Goal: Information Seeking & Learning: Learn about a topic

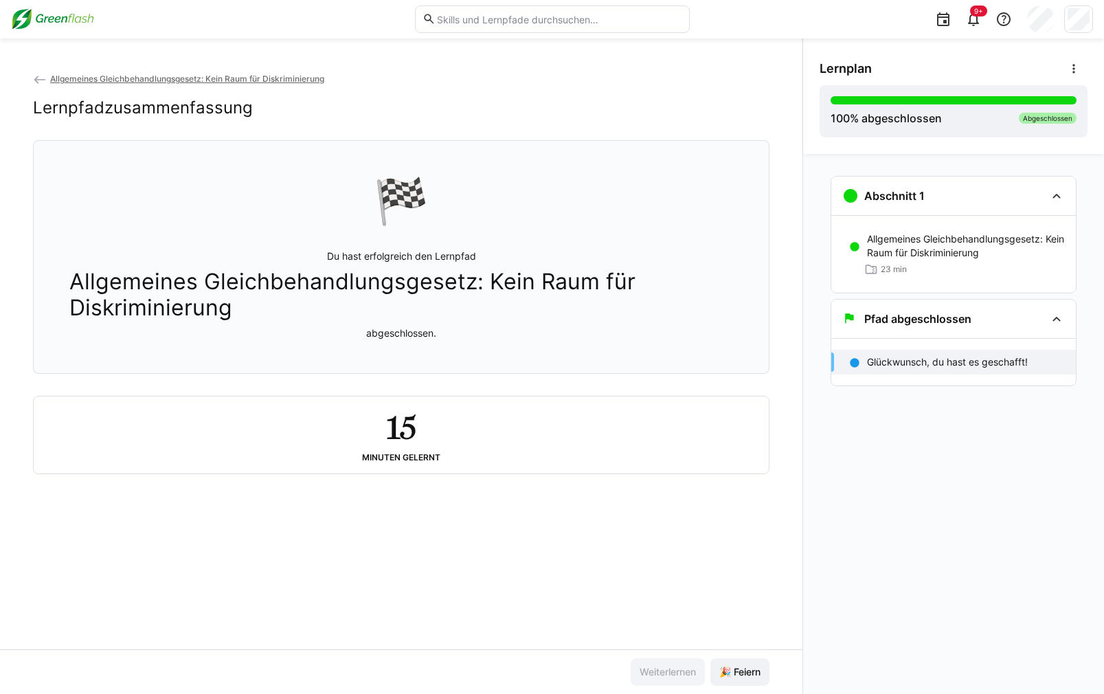
click at [736, 603] on div "Allgemeines Gleichbehandlungsgesetz: Kein Raum für Diskriminierung Lernpfadzusa…" at bounding box center [401, 360] width 802 height 578
click at [731, 666] on span "🎉 Feiern" at bounding box center [739, 672] width 45 height 14
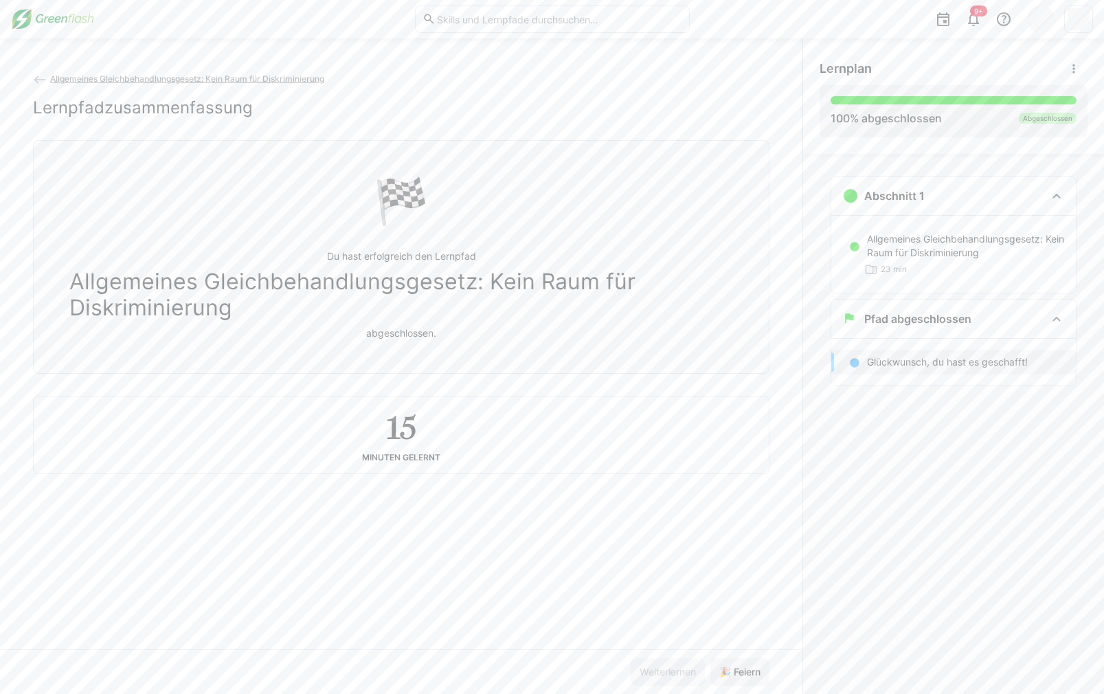
click at [706, 601] on div "Allgemeines Gleichbehandlungsgesetz: Kein Raum für Diskriminierung Lernpfadzusa…" at bounding box center [401, 360] width 802 height 578
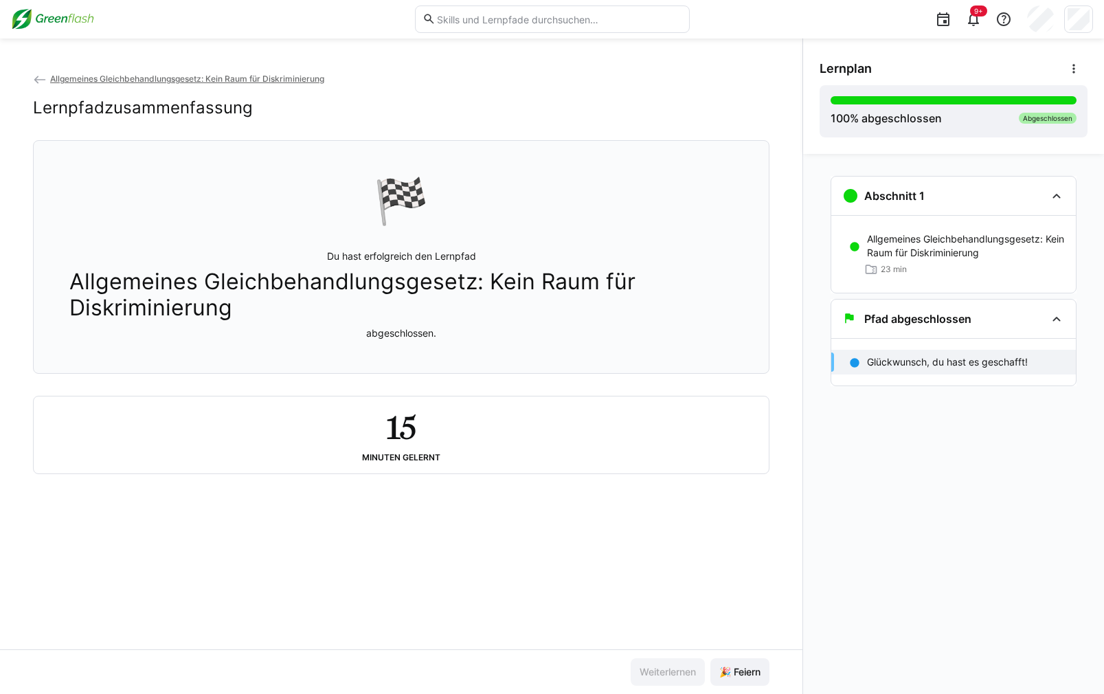
click at [34, 21] on img at bounding box center [52, 19] width 83 height 22
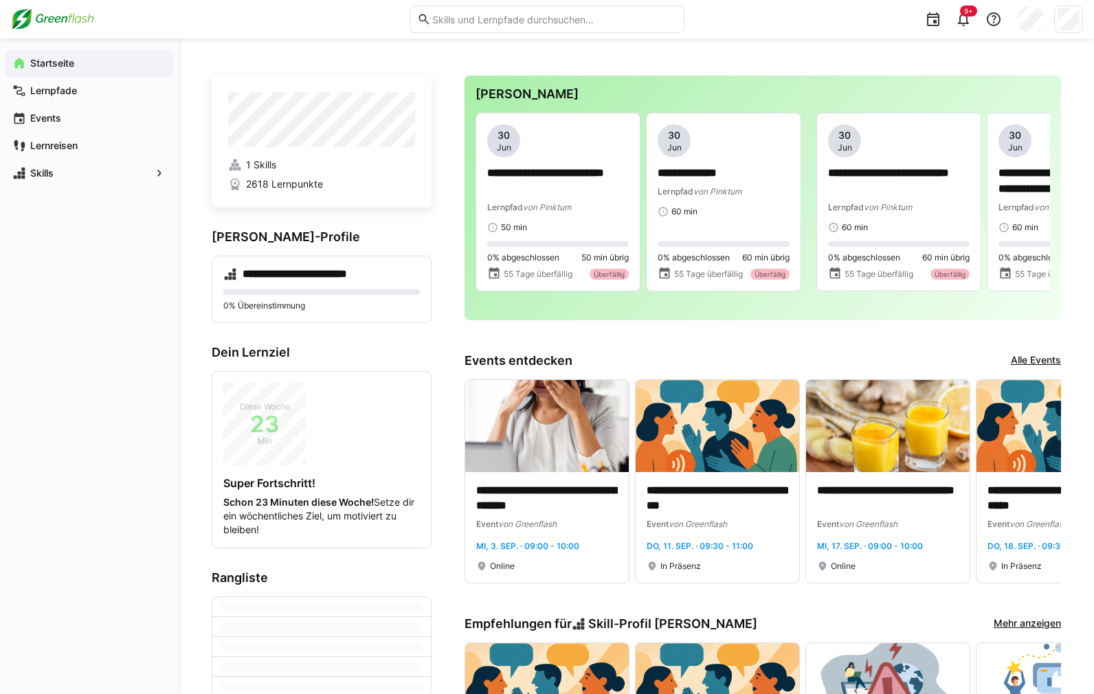
click at [758, 317] on div "**********" at bounding box center [762, 198] width 596 height 245
drag, startPoint x: 874, startPoint y: 316, endPoint x: 960, endPoint y: 317, distance: 86.6
click at [960, 317] on div "**********" at bounding box center [762, 198] width 596 height 245
drag, startPoint x: 960, startPoint y: 317, endPoint x: 952, endPoint y: 322, distance: 9.9
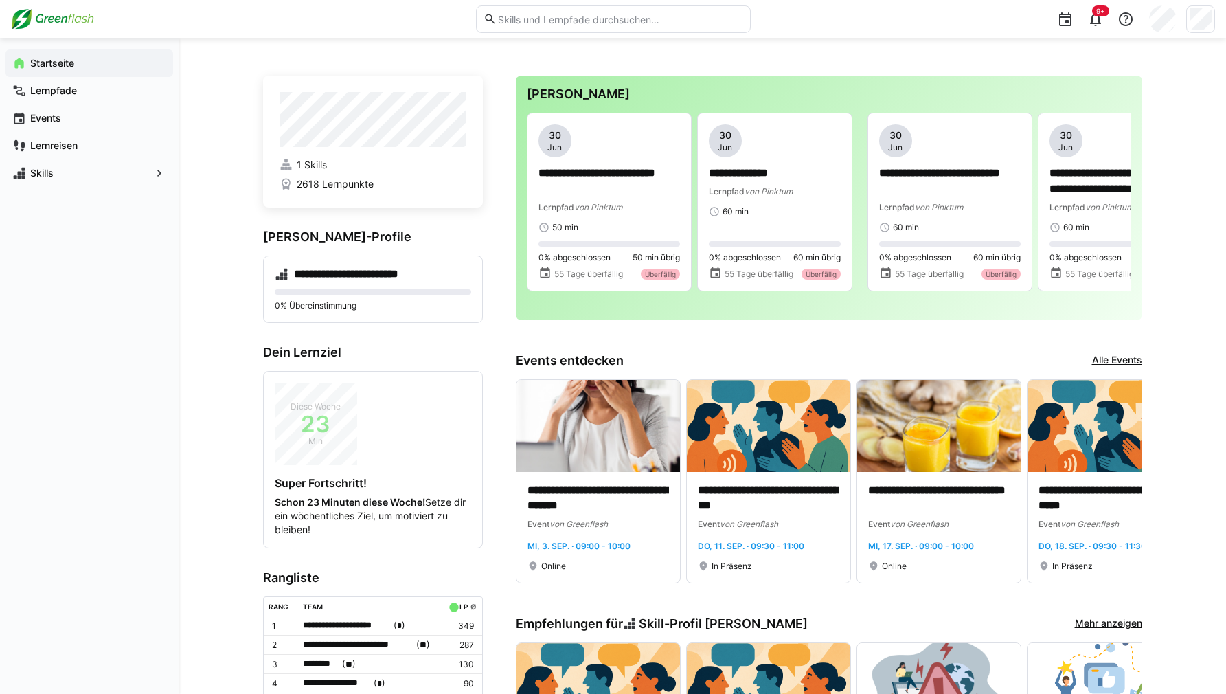
click at [1051, 309] on div "**********" at bounding box center [829, 198] width 627 height 245
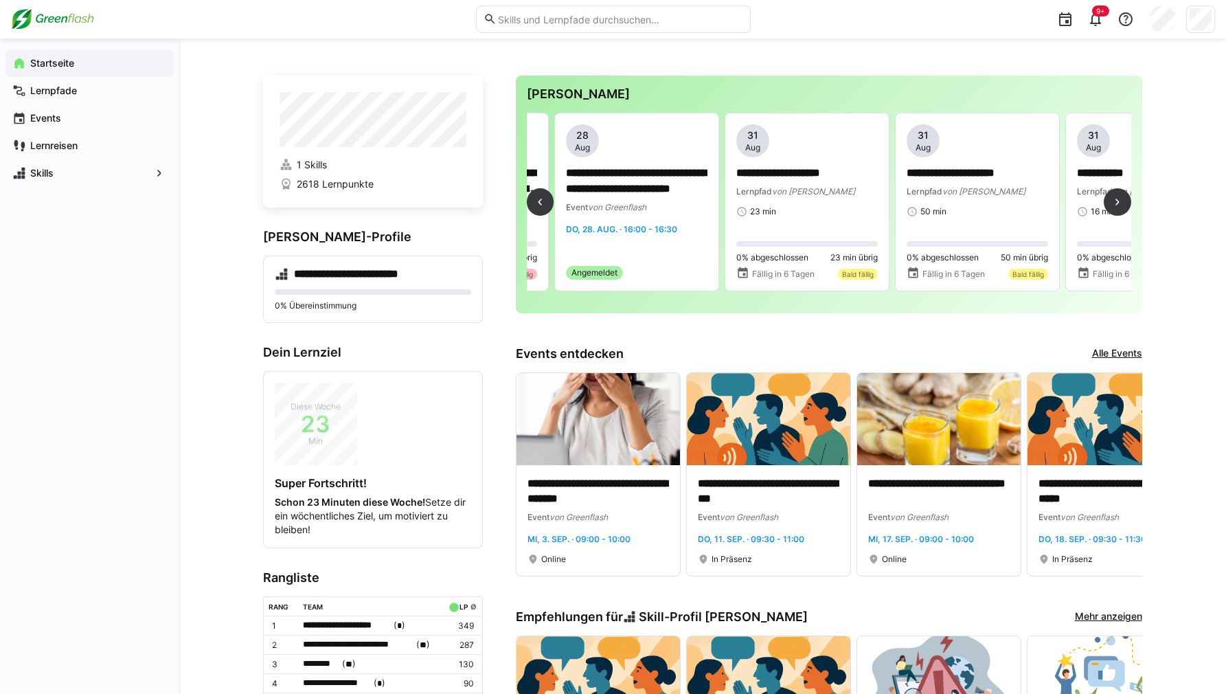
scroll to position [0, 1689]
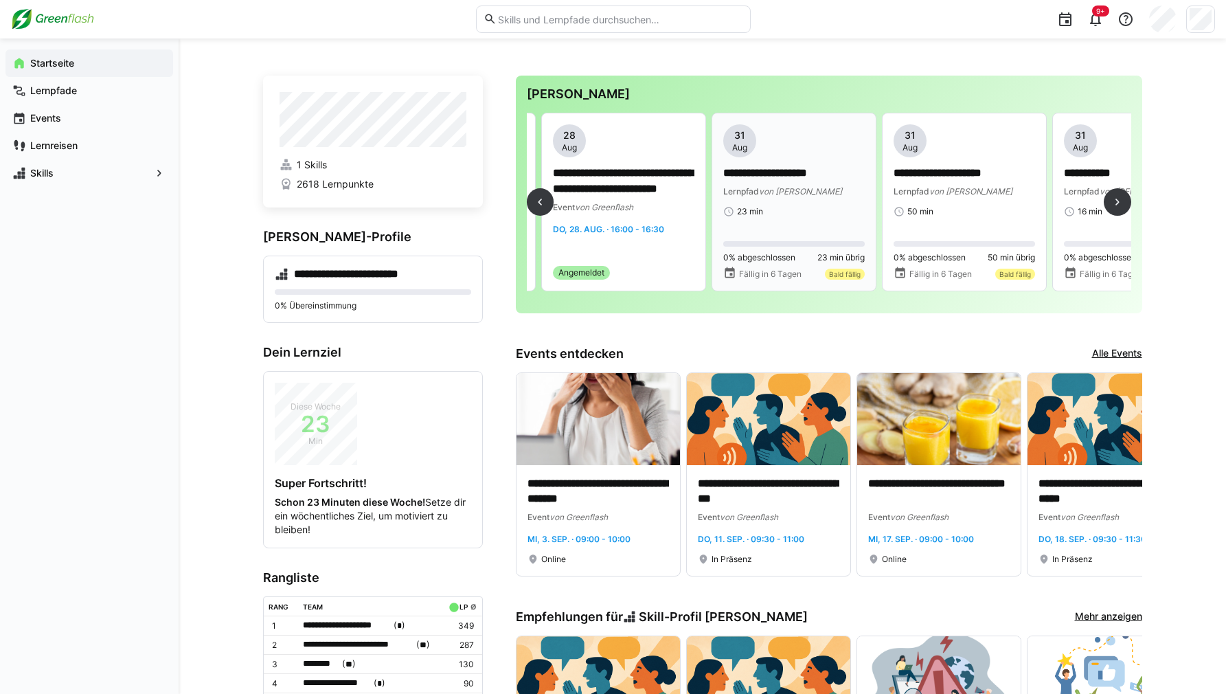
click at [824, 207] on div "23 min" at bounding box center [794, 211] width 142 height 11
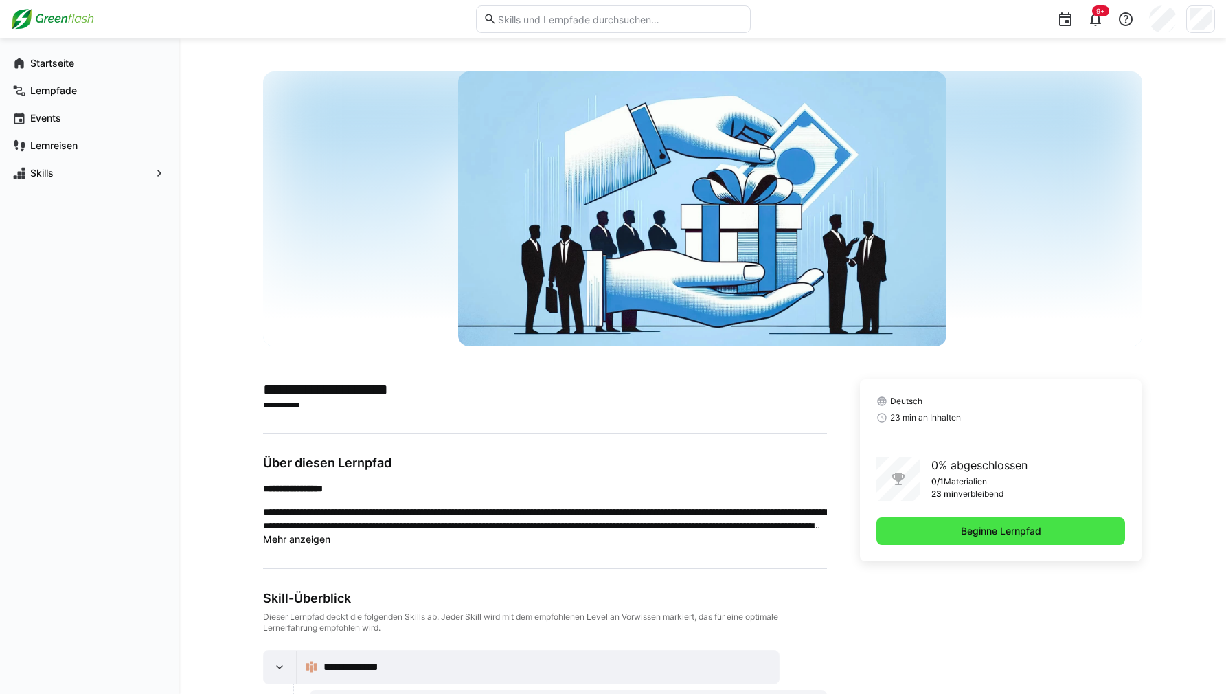
click at [990, 523] on span "Beginne Lernpfad" at bounding box center [1001, 530] width 249 height 27
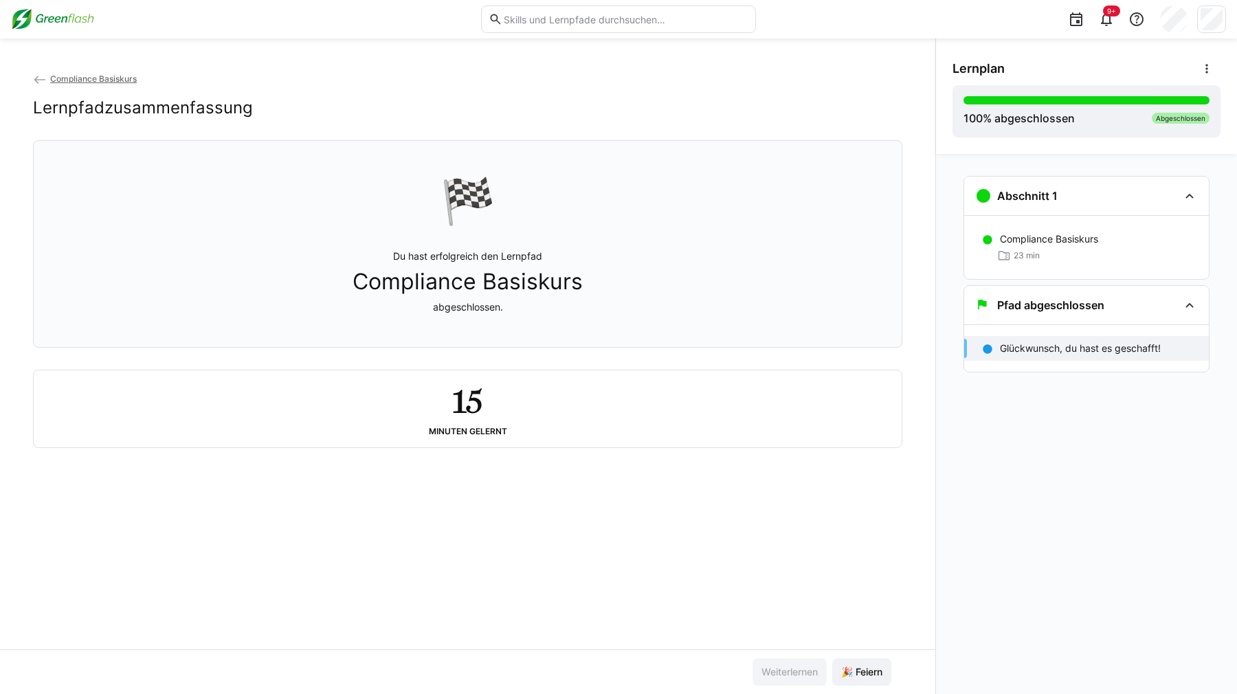
click at [661, 519] on div "Compliance Basiskurs Lernpfadzusammenfassung 🏁 Du hast erfolgreich den Lernpfad…" at bounding box center [467, 360] width 935 height 578
click at [855, 675] on span "🎉 Feiern" at bounding box center [861, 672] width 45 height 14
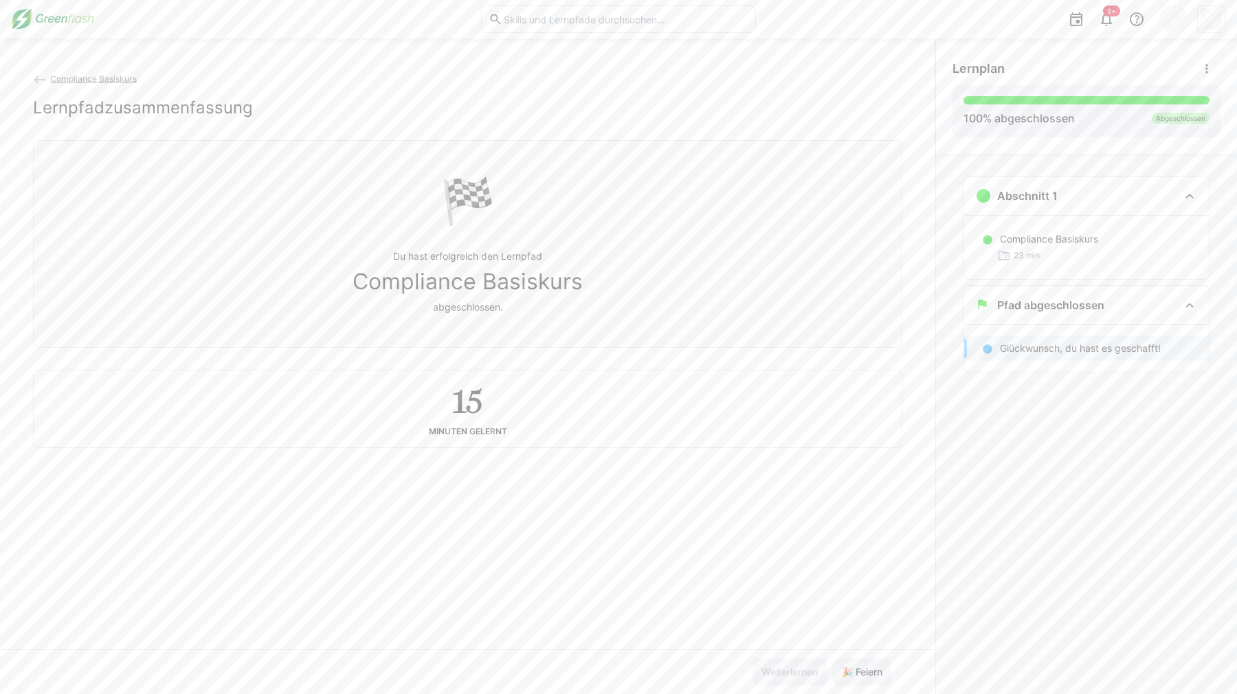
click at [729, 512] on div "Compliance Basiskurs Lernpfadzusammenfassung 🏁 Du hast erfolgreich den Lernpfad…" at bounding box center [467, 360] width 935 height 578
click at [63, 20] on img at bounding box center [52, 19] width 83 height 22
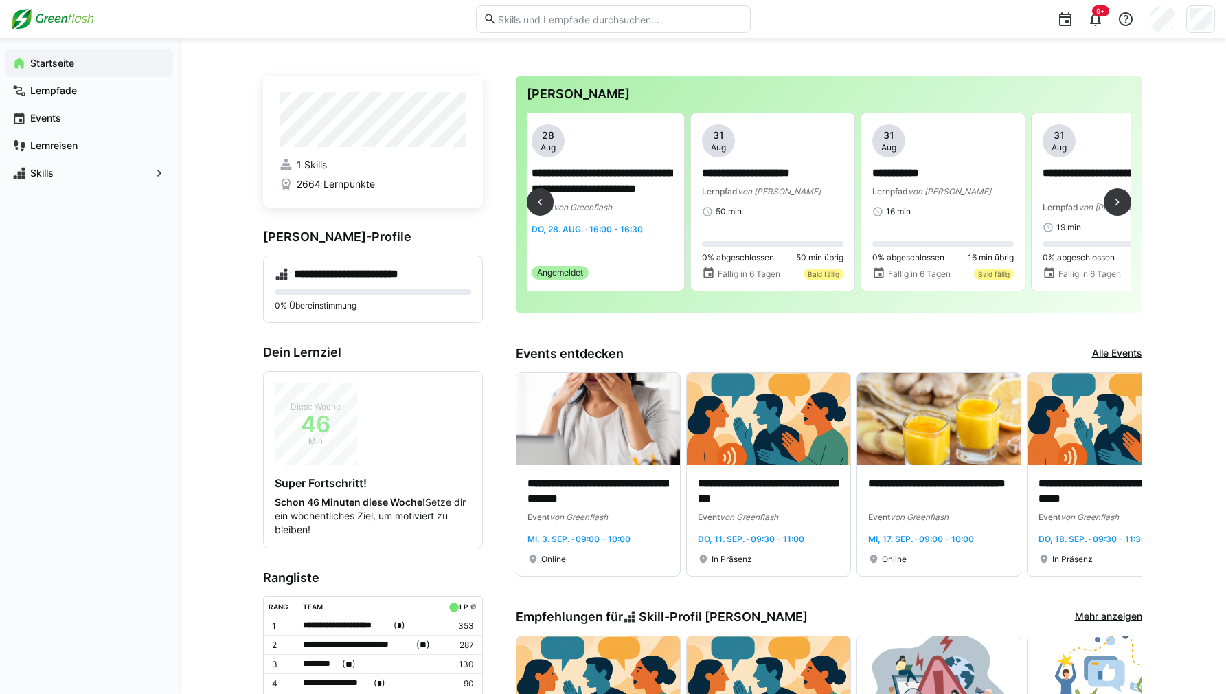
scroll to position [0, 1681]
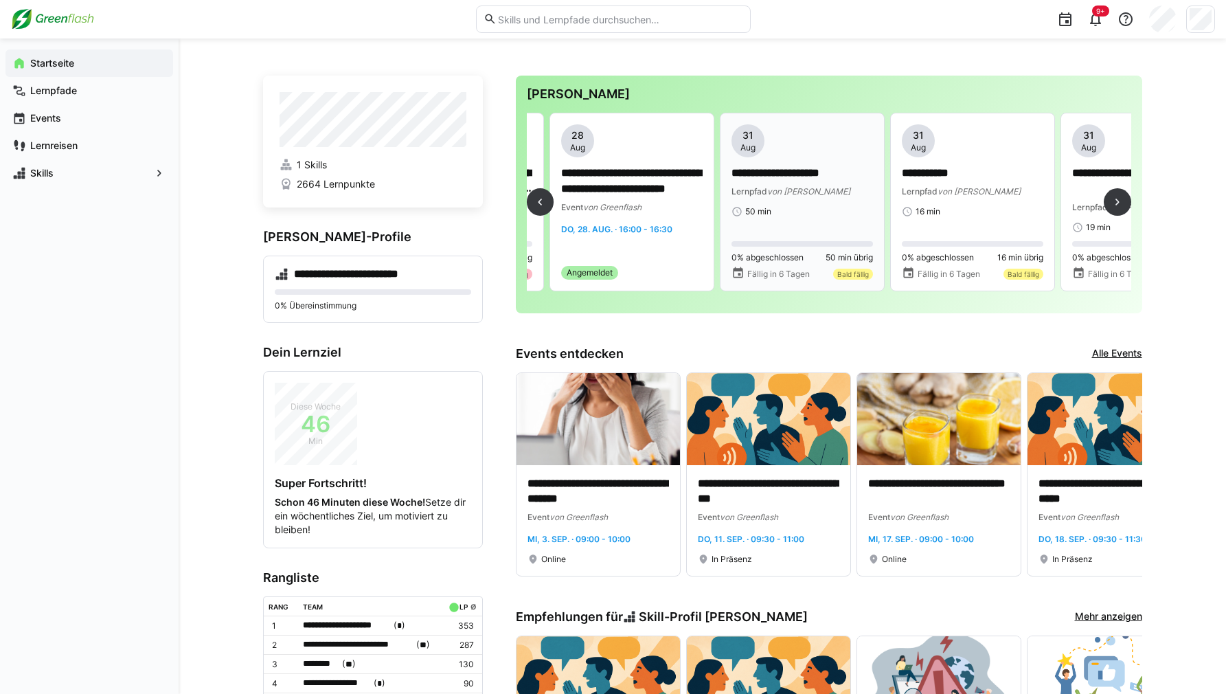
click at [825, 215] on div "50 min" at bounding box center [803, 211] width 142 height 11
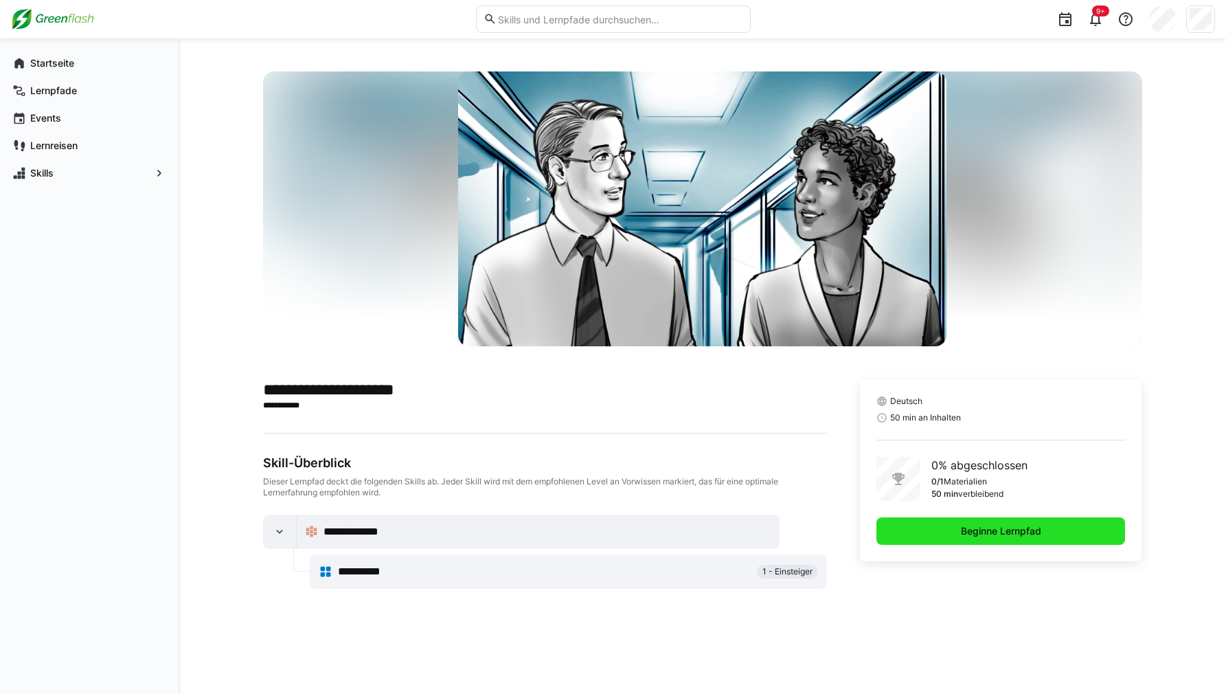
click at [1010, 536] on span "Beginne Lernpfad" at bounding box center [1001, 531] width 85 height 14
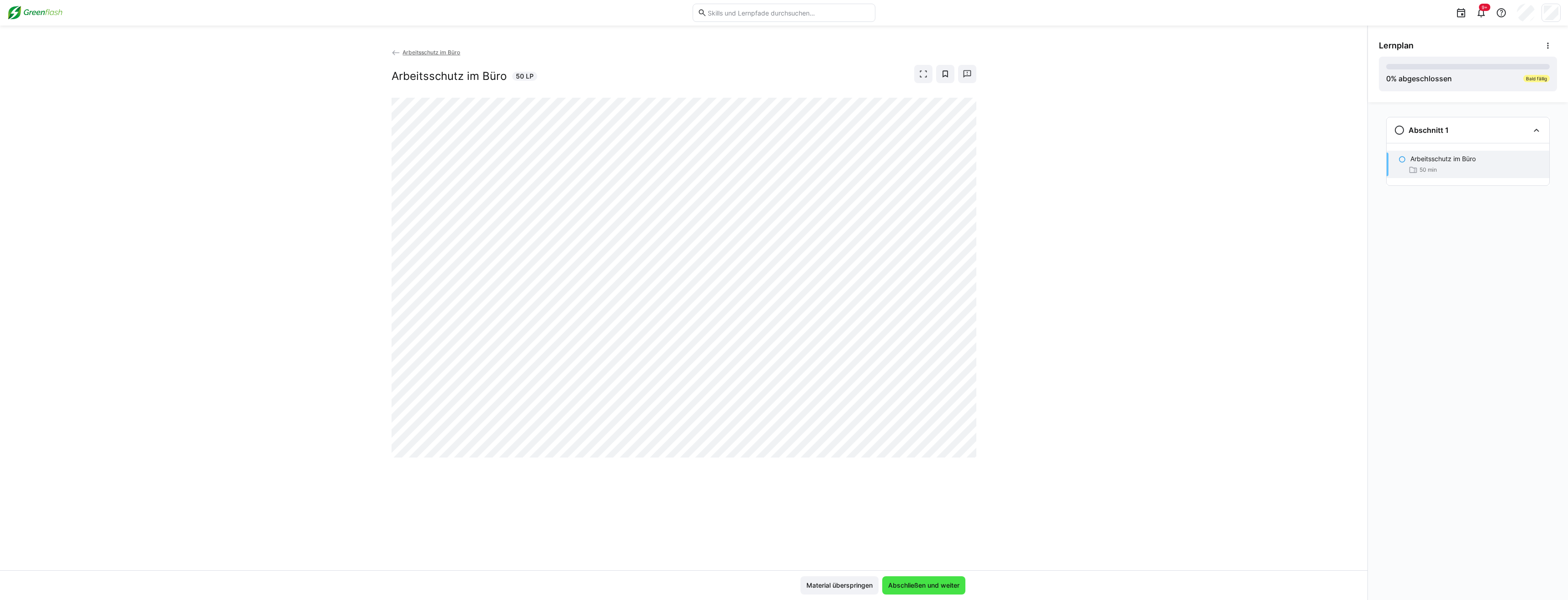
click at [733, 460] on span "Abschließen und weiter" at bounding box center [923, 585] width 74 height 9
click at [733, 460] on div "Arbeitsschutz im Büro Arbeitsschutz im Büro 50 LP" at bounding box center [684, 308] width 1367 height 523
click at [620, 460] on div "Arbeitsschutz im Büro Arbeitsschutz im Büro 50 LP" at bounding box center [684, 308] width 1367 height 523
click at [162, 352] on div "Arbeitsschutz im Büro Arbeitsschutz im Büro 50 LP" at bounding box center [684, 308] width 1367 height 523
click at [733, 322] on div "Arbeitsschutz im Büro Arbeitsschutz im Büro 50 LP" at bounding box center [684, 308] width 1367 height 523
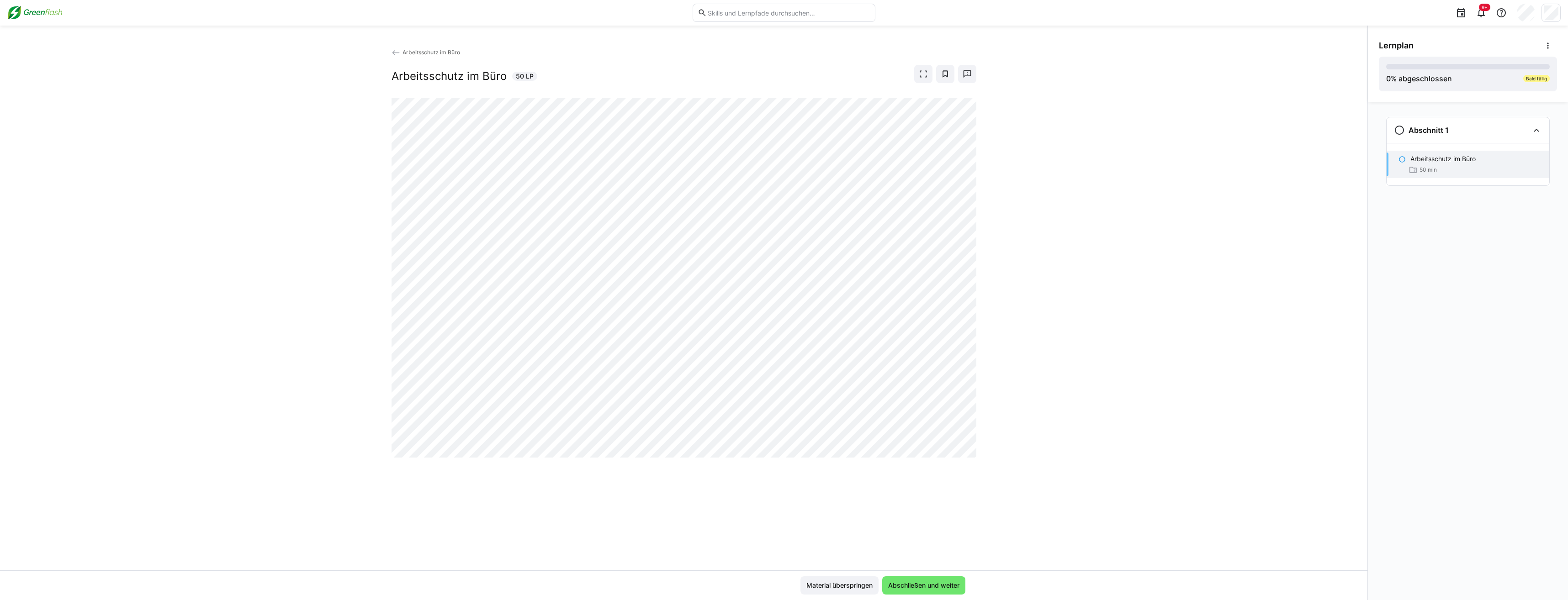
click at [733, 306] on div "Arbeitsschutz im Büro Arbeitsschutz im Büro 50 LP" at bounding box center [684, 308] width 1367 height 523
click at [733, 229] on div "Arbeitsschutz im Büro Arbeitsschutz im Büro 50 LP" at bounding box center [684, 308] width 1367 height 523
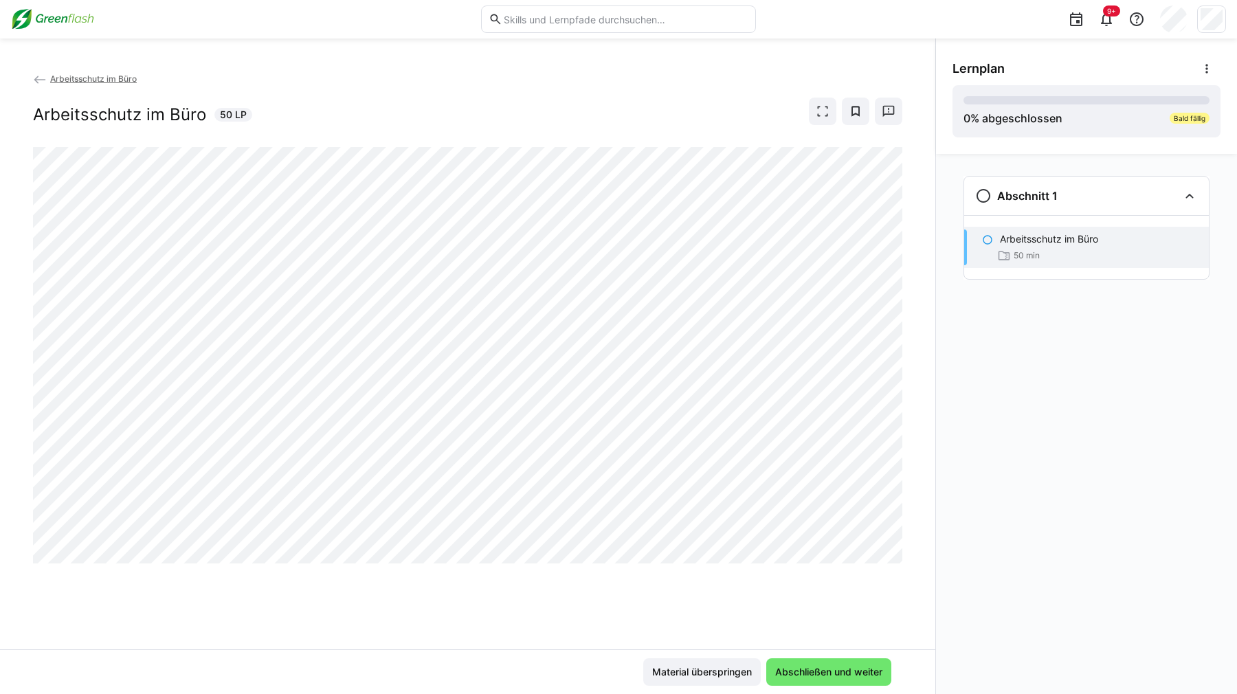
click at [390, 590] on div "Arbeitsschutz im Büro Arbeitsschutz im Büro 50 LP" at bounding box center [467, 360] width 935 height 578
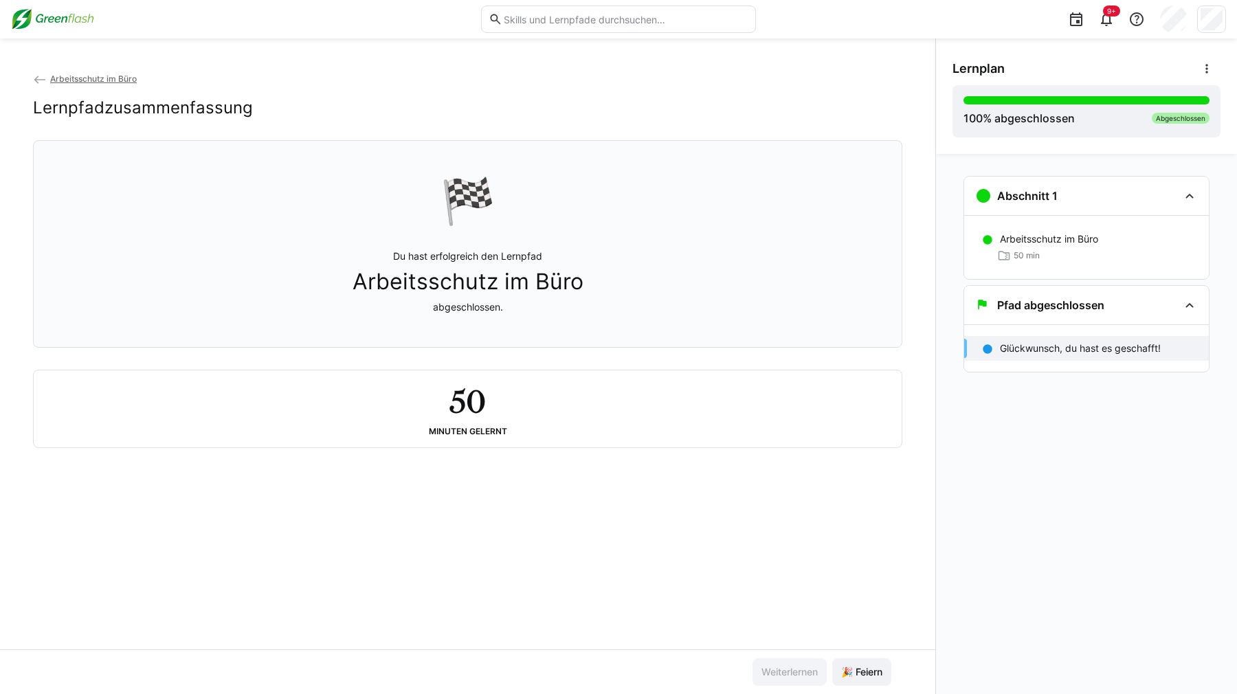
click at [629, 535] on div "Arbeitsschutz im Büro Lernpfadzusammenfassung 🏁 Du hast erfolgreich den Lernpfa…" at bounding box center [467, 360] width 935 height 578
click at [864, 681] on span "🎉 Feiern" at bounding box center [861, 671] width 59 height 27
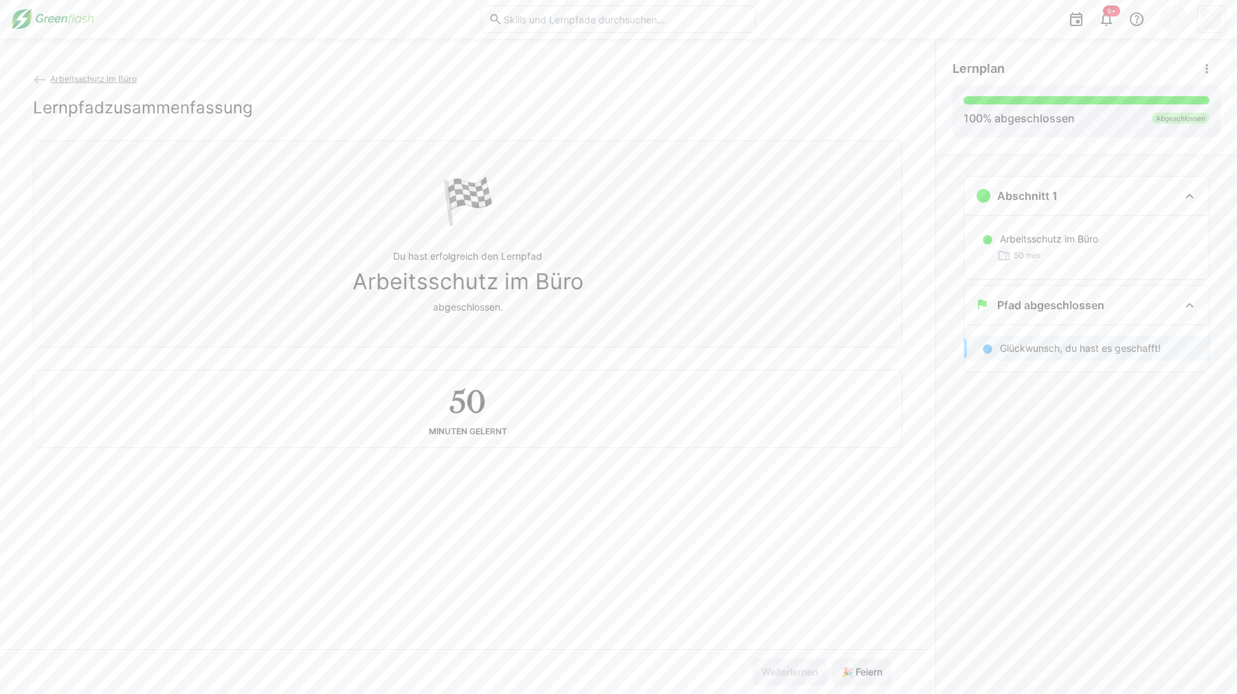
click at [768, 610] on div "Arbeitsschutz im Büro Lernpfadzusammenfassung 🏁 Du hast erfolgreich den Lernpfa…" at bounding box center [467, 360] width 935 height 578
click at [45, 30] on div "9+" at bounding box center [618, 19] width 1215 height 38
click at [45, 25] on img at bounding box center [52, 19] width 83 height 22
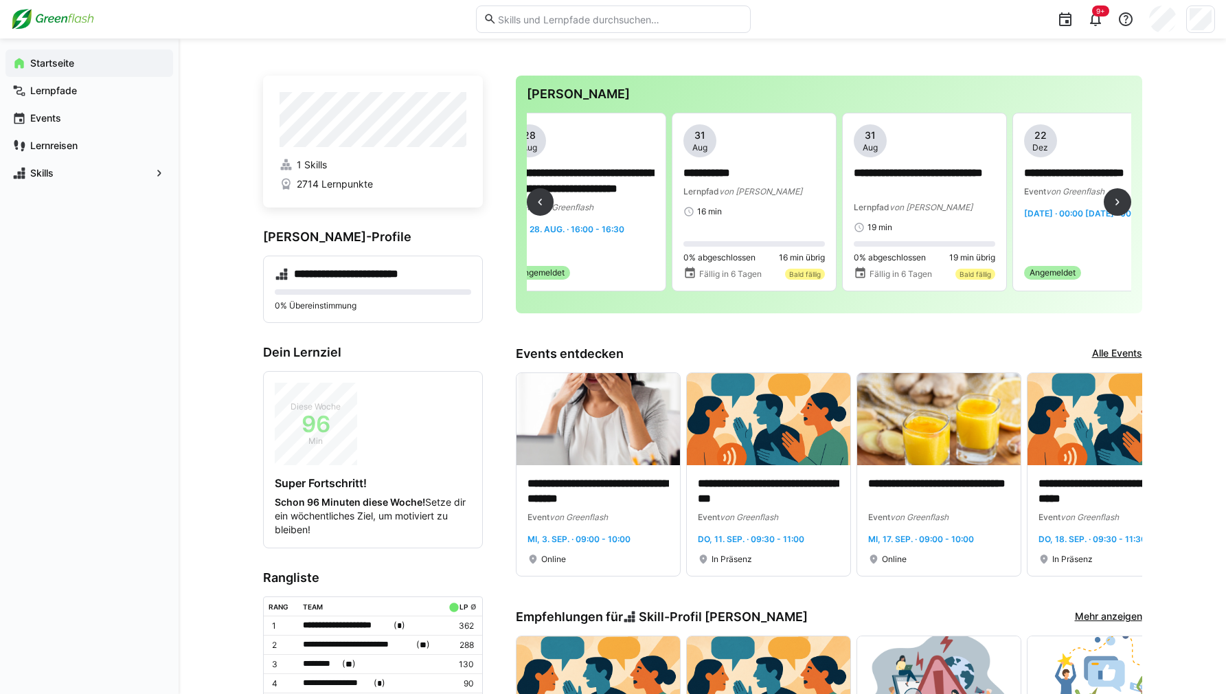
scroll to position [0, 1742]
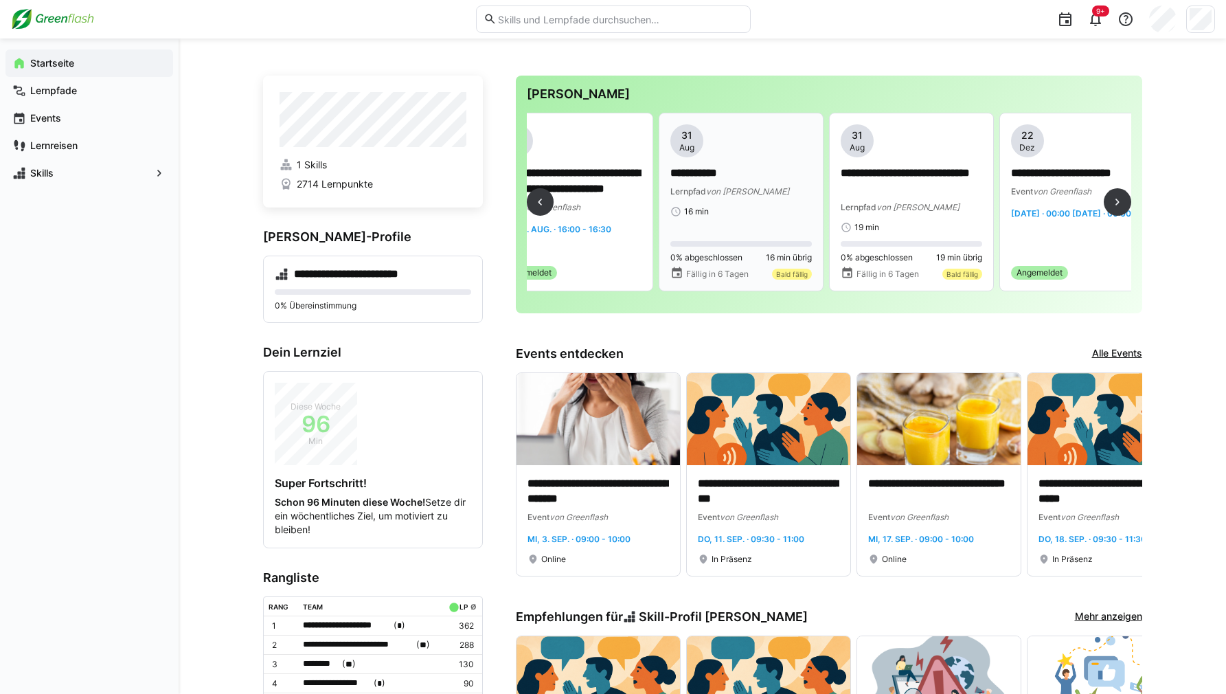
click at [778, 170] on p "**********" at bounding box center [742, 174] width 142 height 16
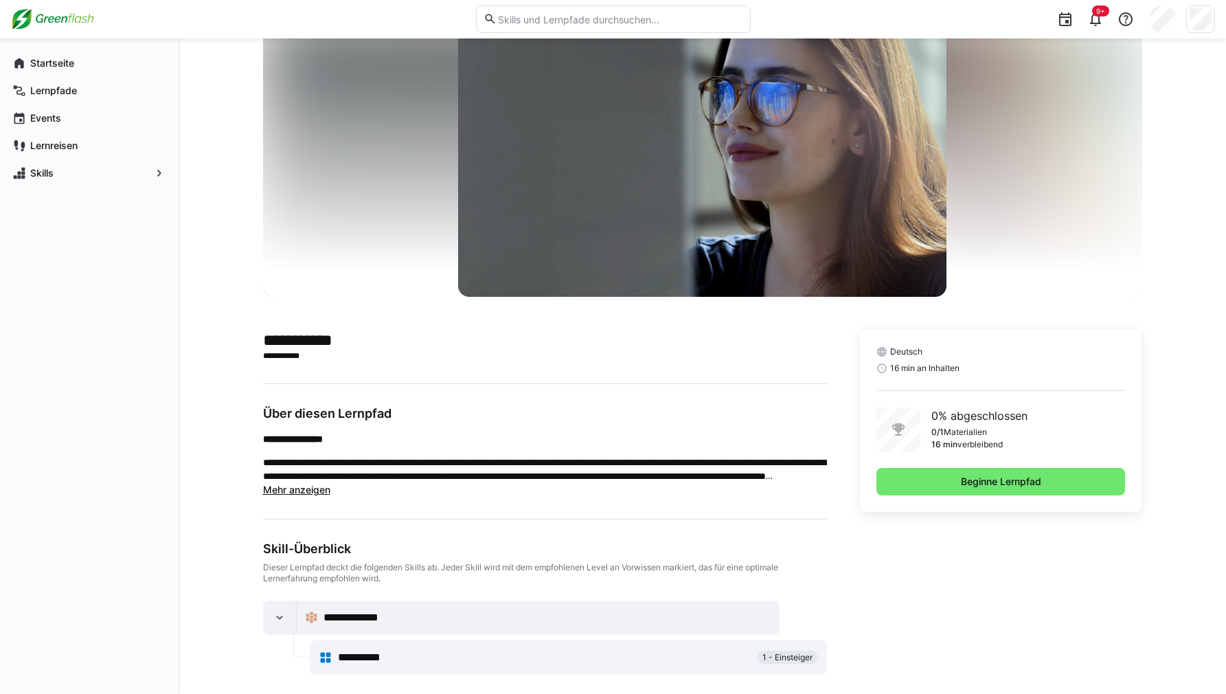
scroll to position [63, 0]
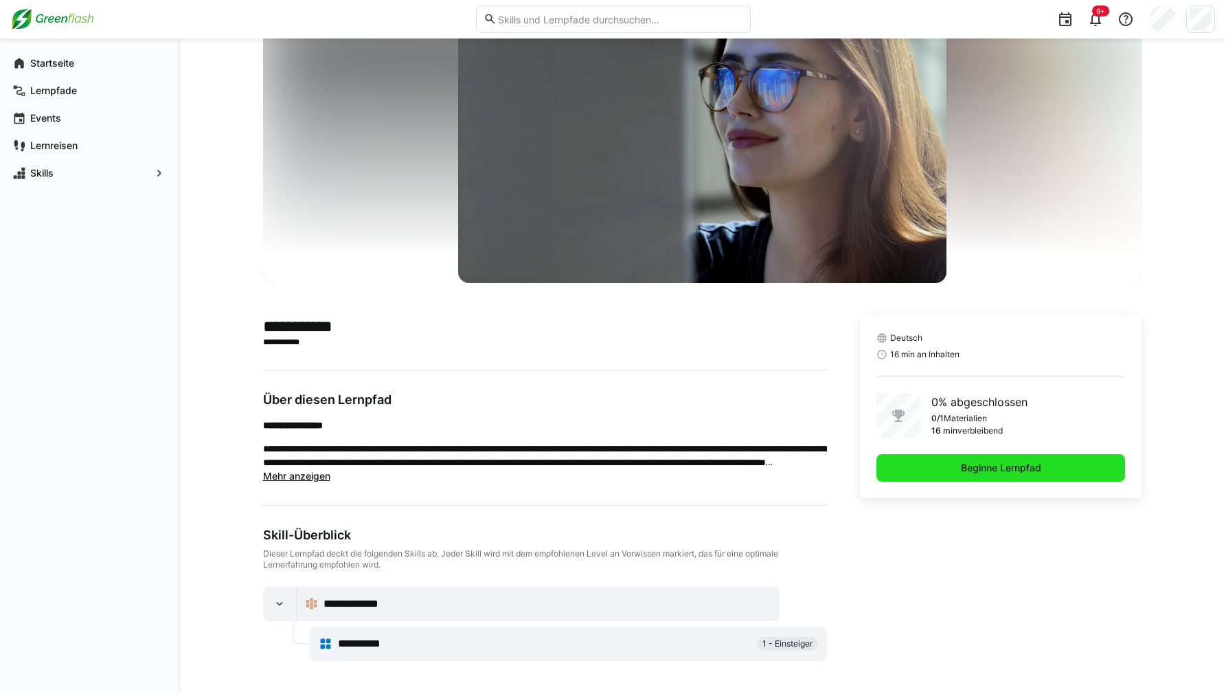
click at [1007, 466] on span "Beginne Lernpfad" at bounding box center [1001, 468] width 85 height 14
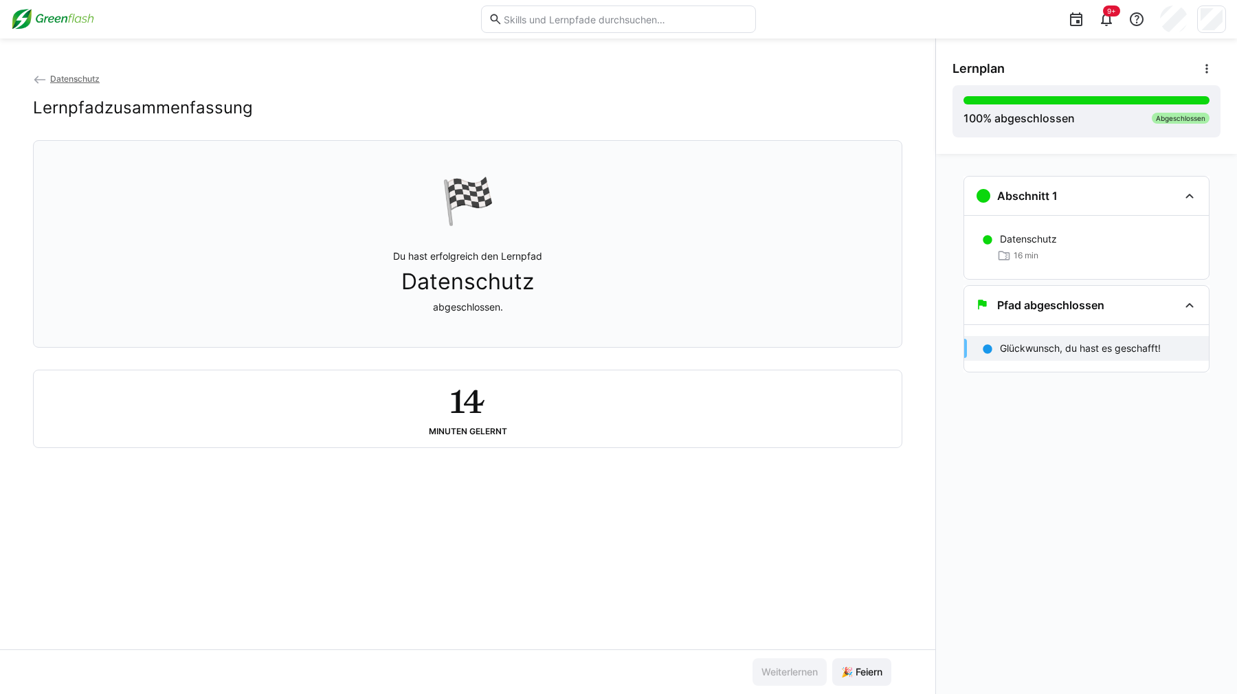
click at [776, 532] on div "Datenschutz Lernpfadzusammenfassung 🏁 Du hast erfolgreich den Lernpfad Datensch…" at bounding box center [467, 360] width 935 height 578
click at [875, 674] on span "🎉 Feiern" at bounding box center [861, 672] width 45 height 14
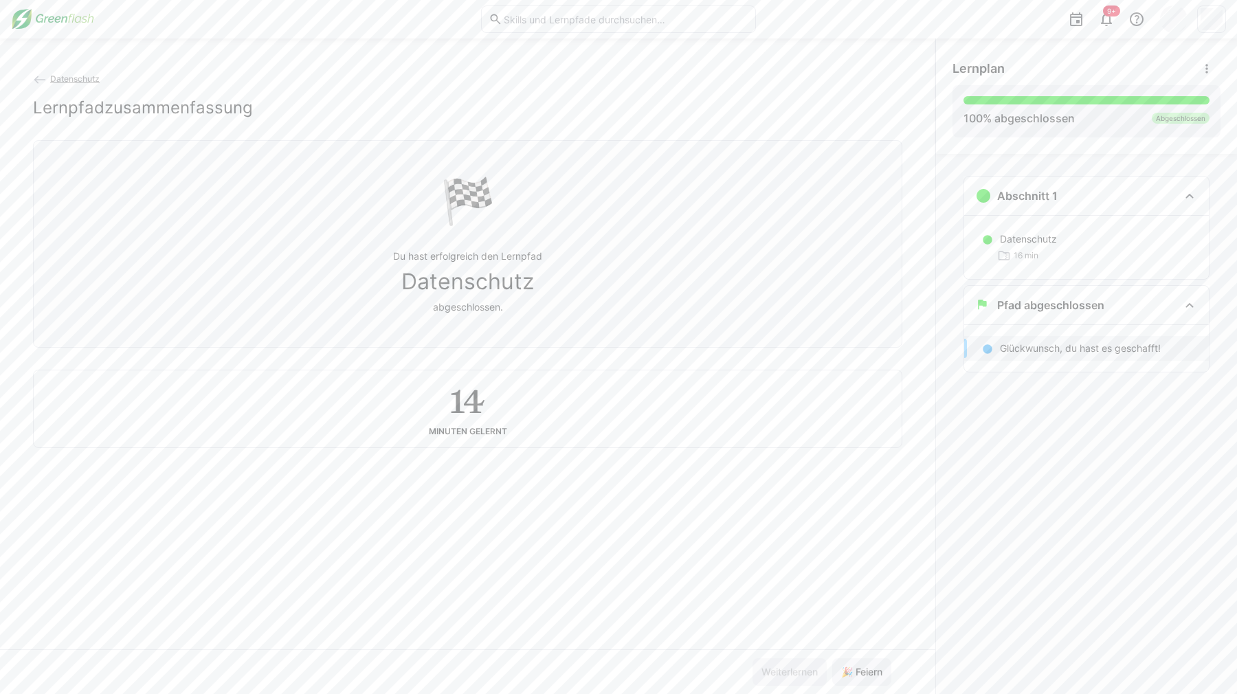
click at [809, 604] on div "Datenschutz Lernpfadzusammenfassung 🏁 Du hast erfolgreich den Lernpfad Datensch…" at bounding box center [467, 360] width 935 height 578
click at [29, 21] on img at bounding box center [52, 19] width 83 height 22
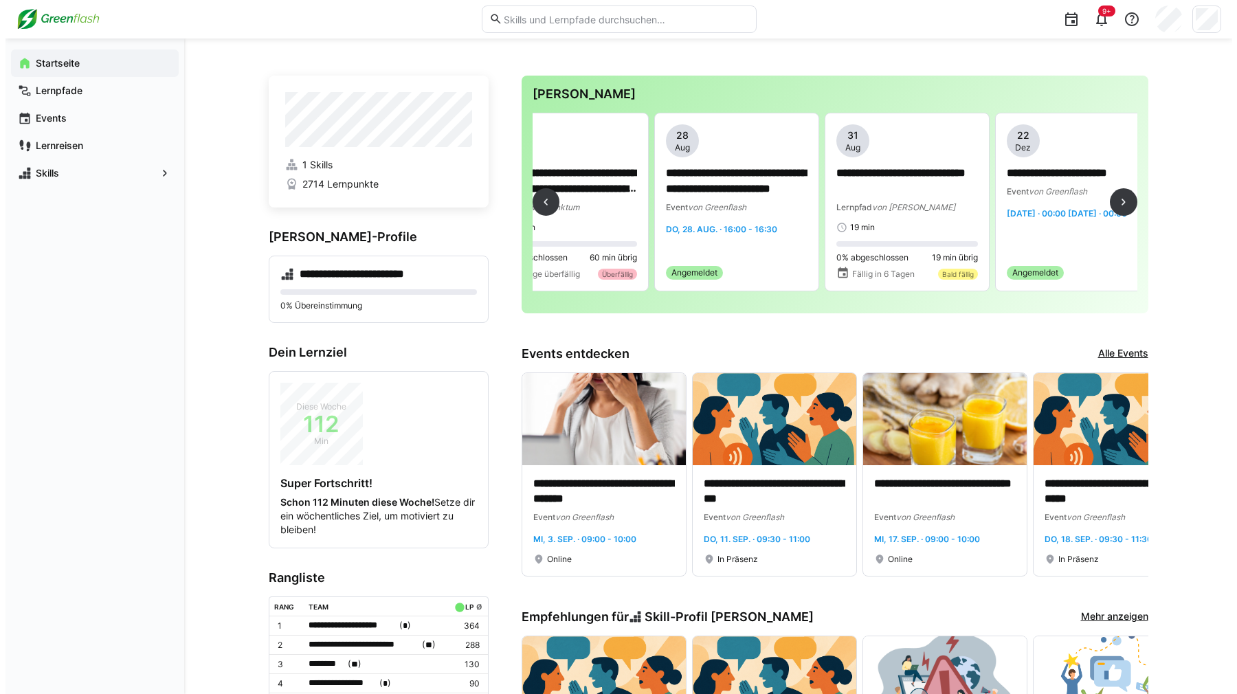
scroll to position [0, 1605]
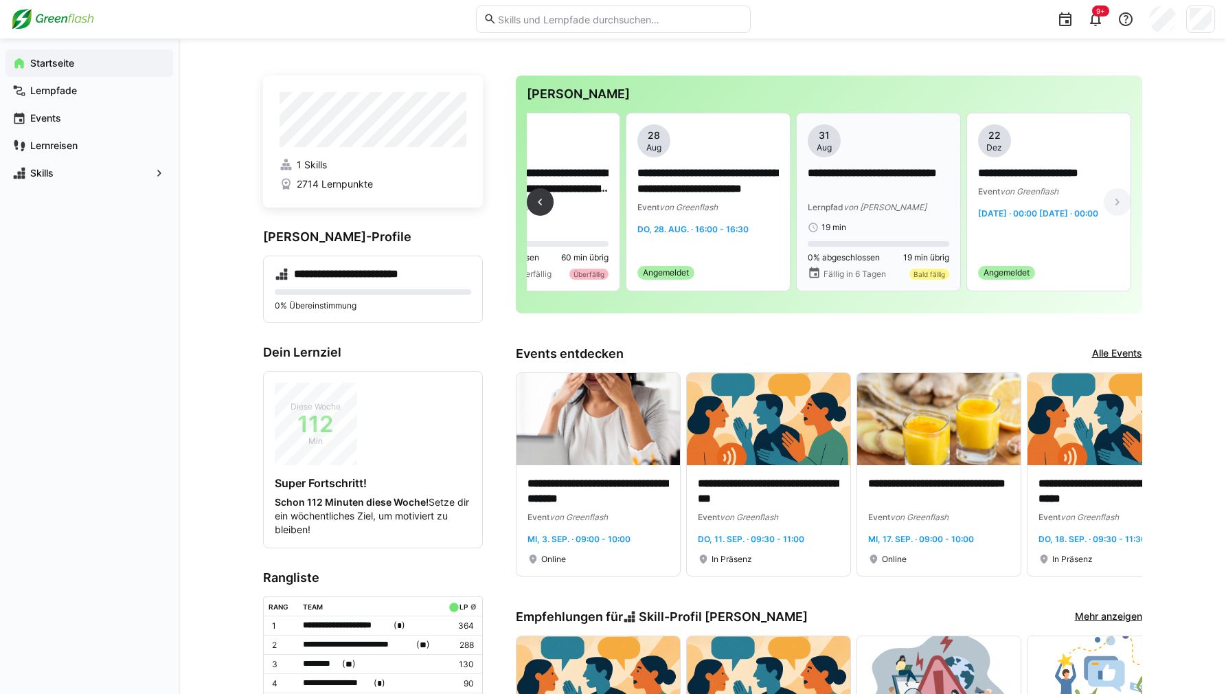
click at [916, 185] on p "**********" at bounding box center [879, 182] width 142 height 32
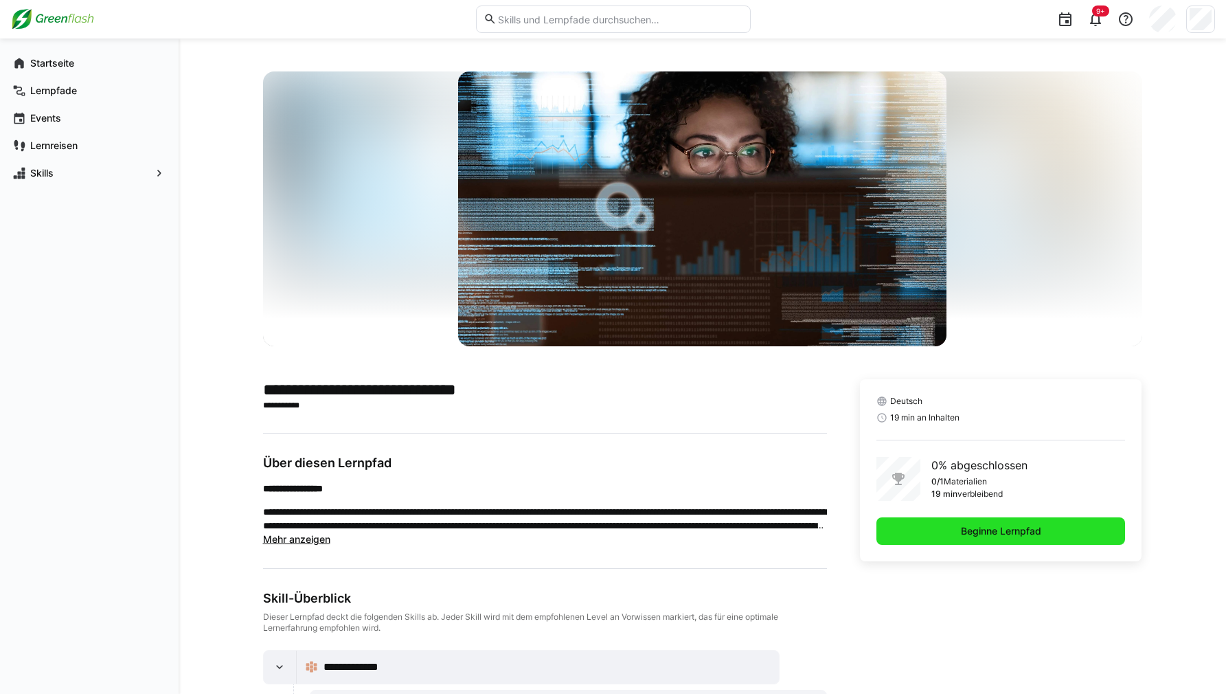
click at [973, 534] on span "Beginne Lernpfad" at bounding box center [1001, 531] width 85 height 14
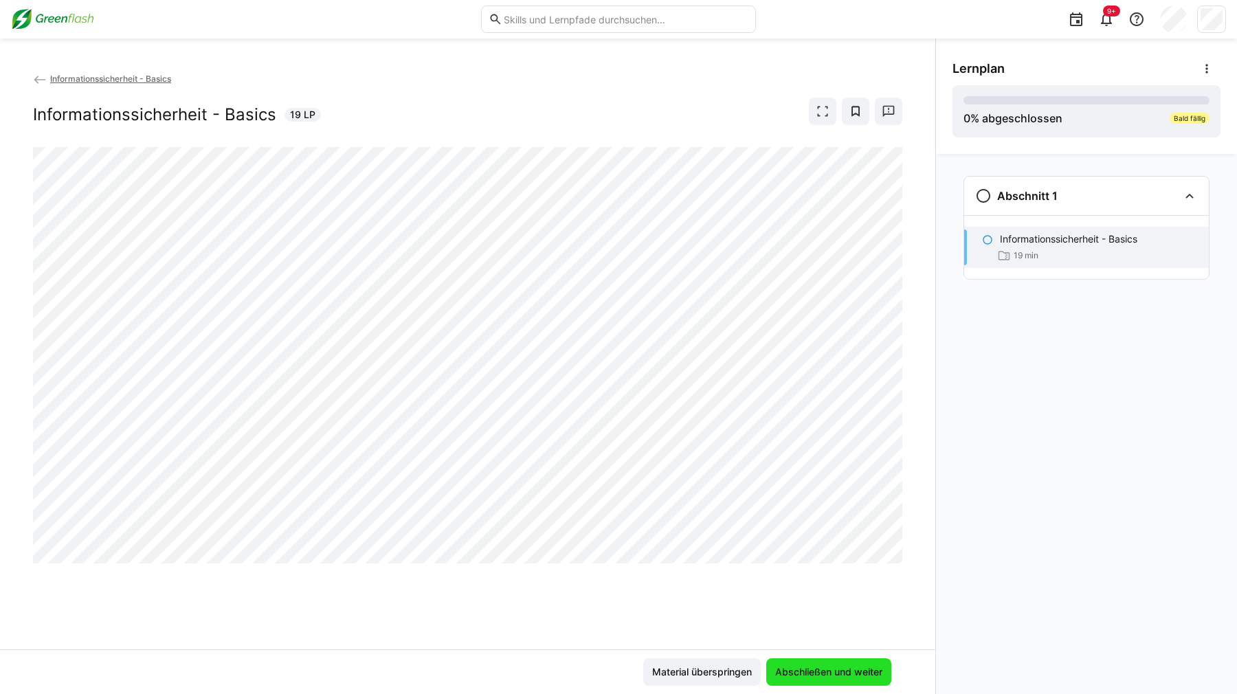
click at [829, 671] on span "Abschließen und weiter" at bounding box center [828, 672] width 111 height 14
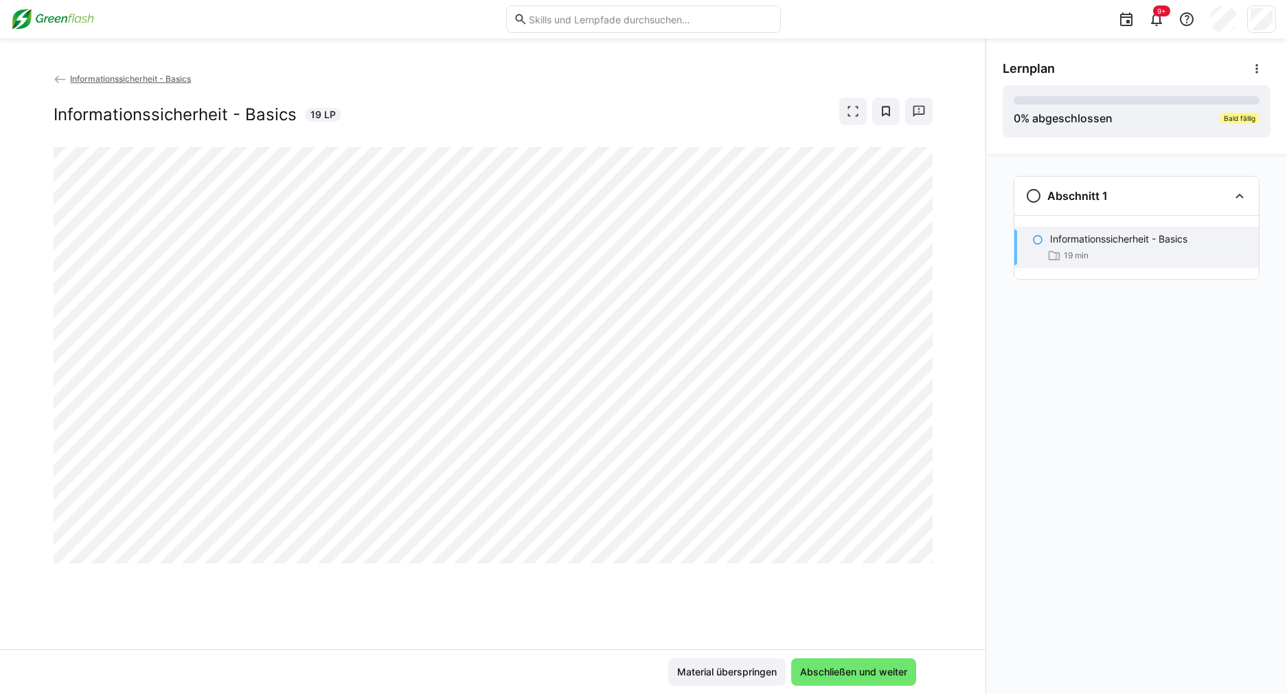
click at [976, 443] on div "Informationssicherheit - Basics Informationssicherheit - Basics 19 LP" at bounding box center [493, 360] width 986 height 578
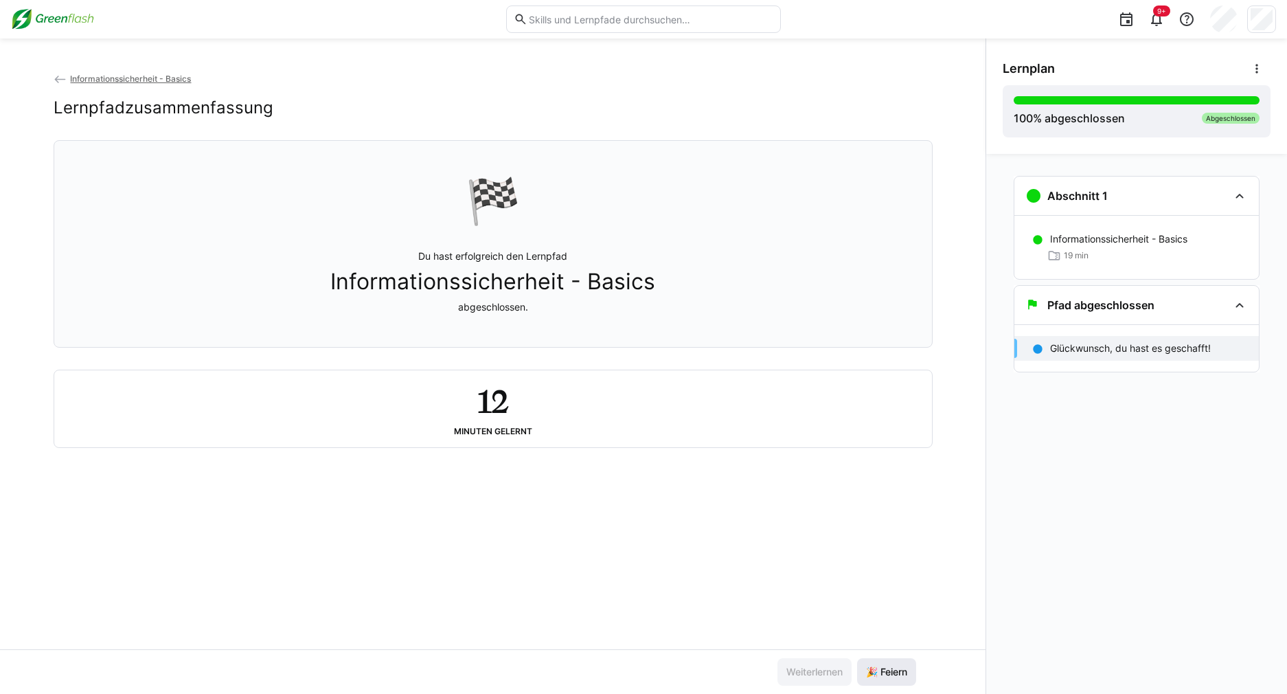
click at [897, 662] on span "🎉 Feiern" at bounding box center [886, 671] width 59 height 27
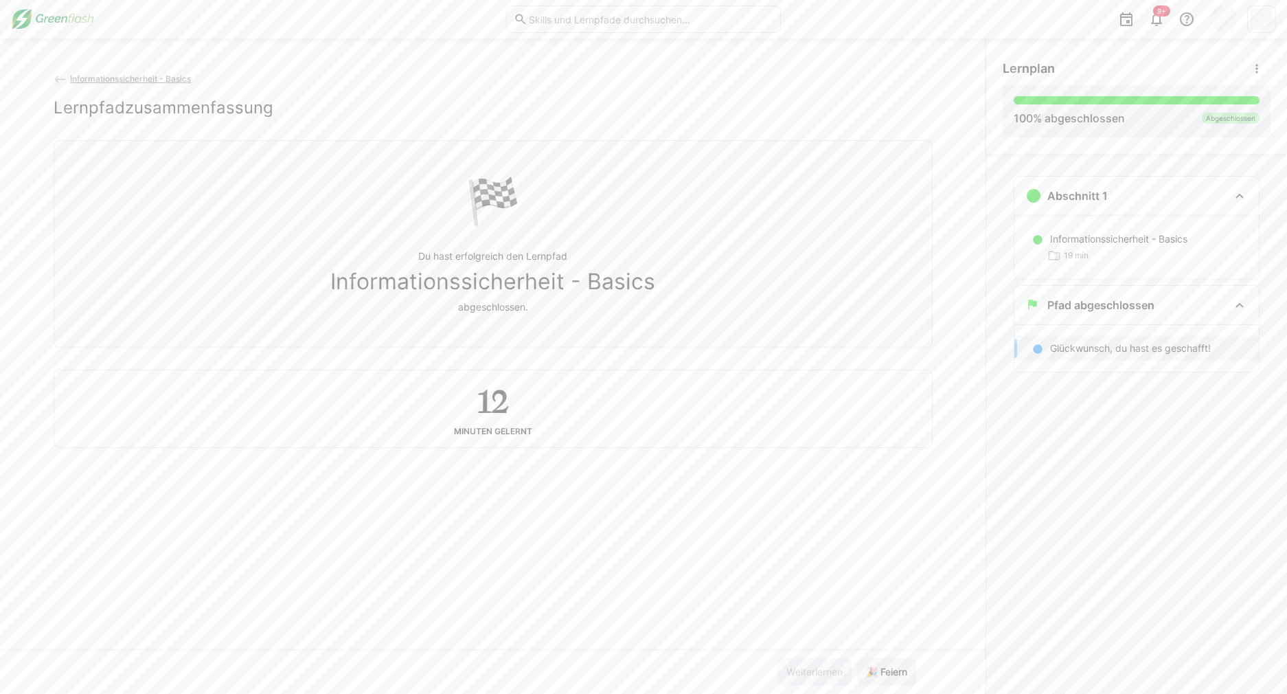
click at [745, 583] on div "Informationssicherheit - Basics Lernpfadzusammenfassung 🏁 Du hast erfolgreich d…" at bounding box center [493, 360] width 986 height 578
click at [64, 12] on img at bounding box center [52, 19] width 83 height 22
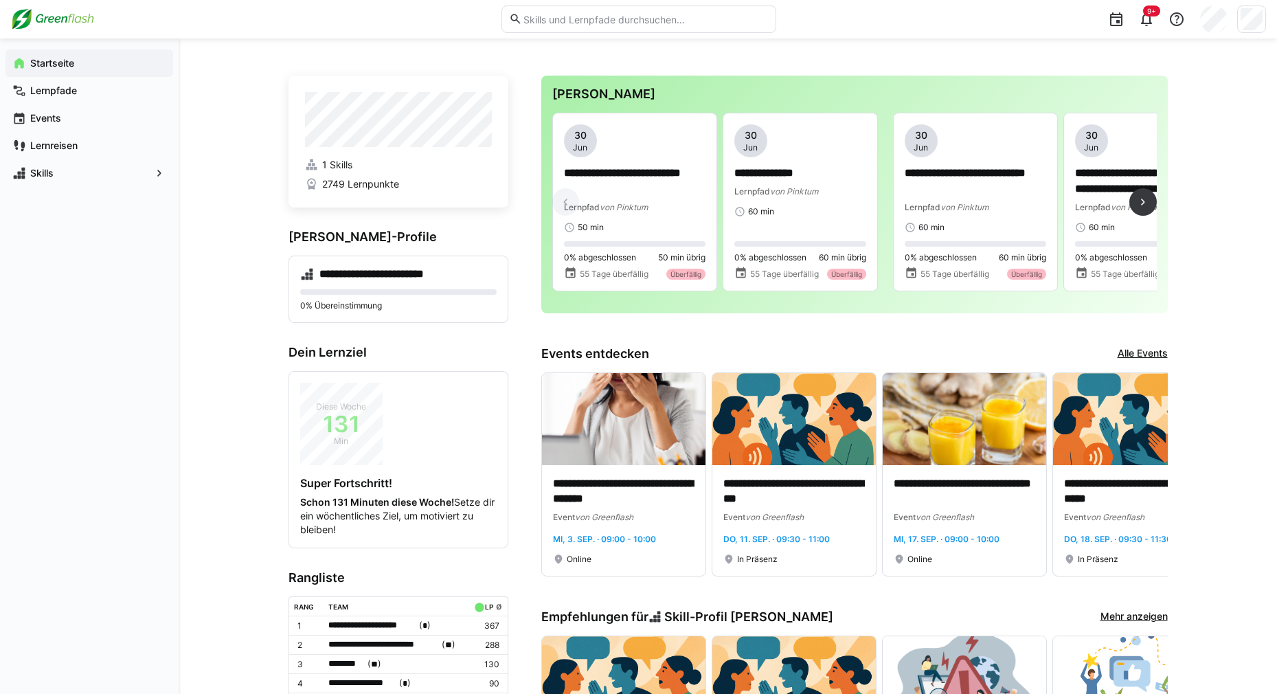
click at [648, 302] on div "**********" at bounding box center [854, 208] width 605 height 190
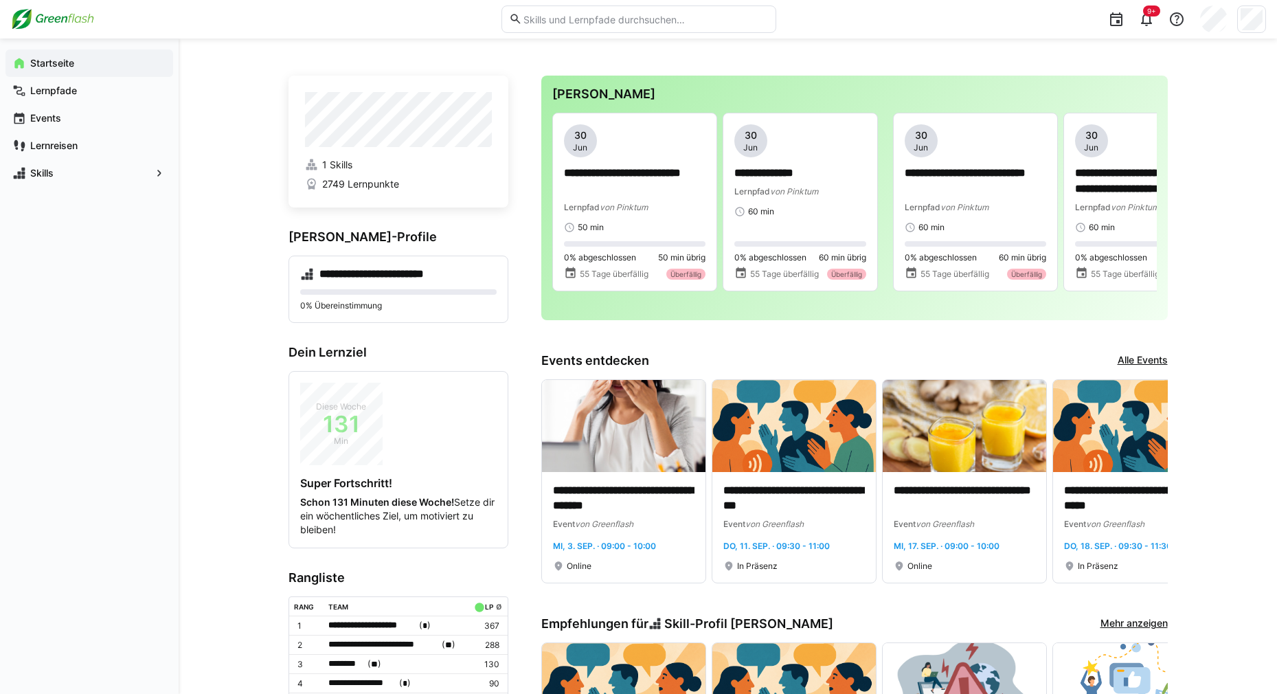
click at [150, 312] on div "Startseite Lernpfade Events Lernreisen Skills" at bounding box center [89, 365] width 179 height 655
